Goal: Information Seeking & Learning: Learn about a topic

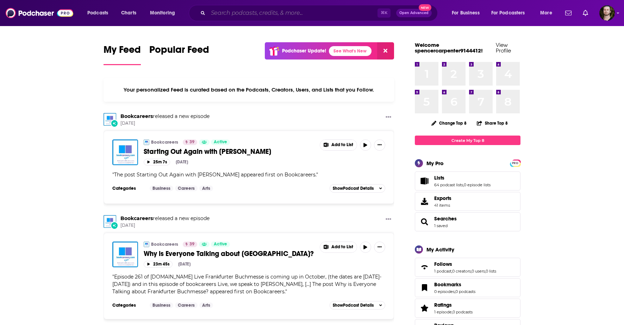
click at [243, 13] on input "Search podcasts, credits, & more..." at bounding box center [292, 12] width 169 height 11
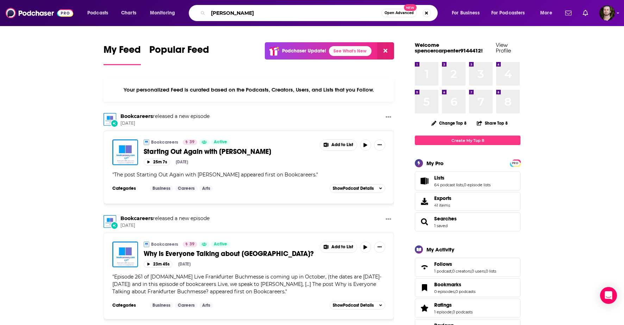
type input "[PERSON_NAME]"
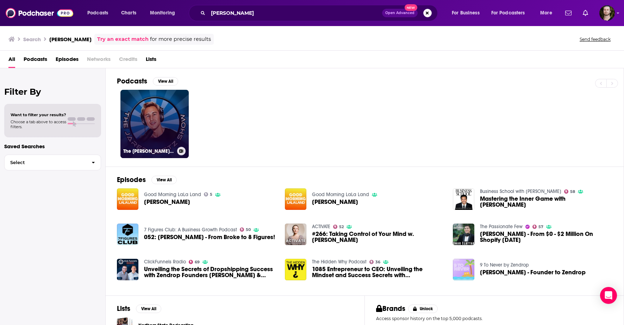
click at [171, 115] on link "The [PERSON_NAME] Show" at bounding box center [154, 124] width 68 height 68
